Goal: Task Accomplishment & Management: Manage account settings

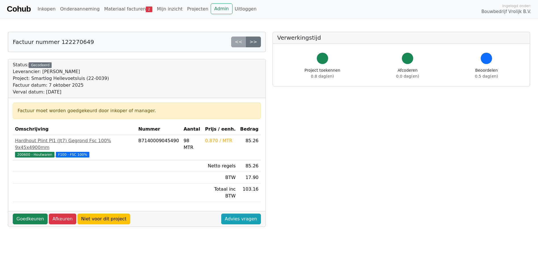
scroll to position [113, 0]
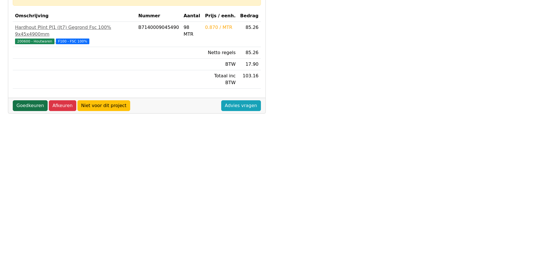
click at [31, 100] on link "Goedkeuren" at bounding box center [30, 105] width 35 height 11
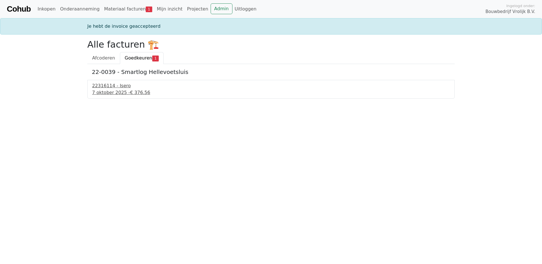
click at [116, 90] on div "7 oktober 2025 - € 376.56" at bounding box center [271, 92] width 358 height 7
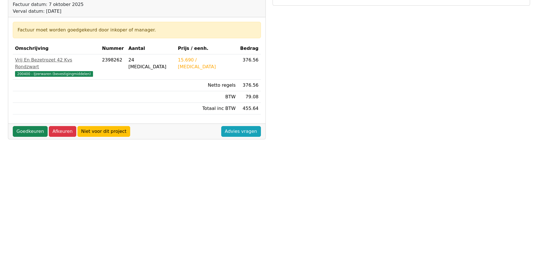
scroll to position [85, 0]
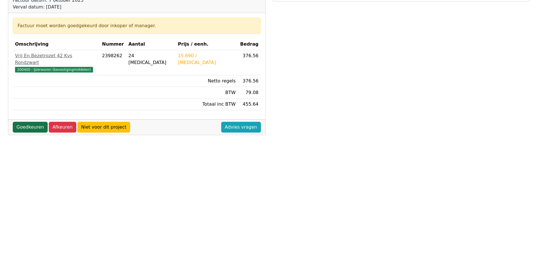
click at [24, 122] on link "Goedkeuren" at bounding box center [30, 127] width 35 height 11
